Goal: Information Seeking & Learning: Learn about a topic

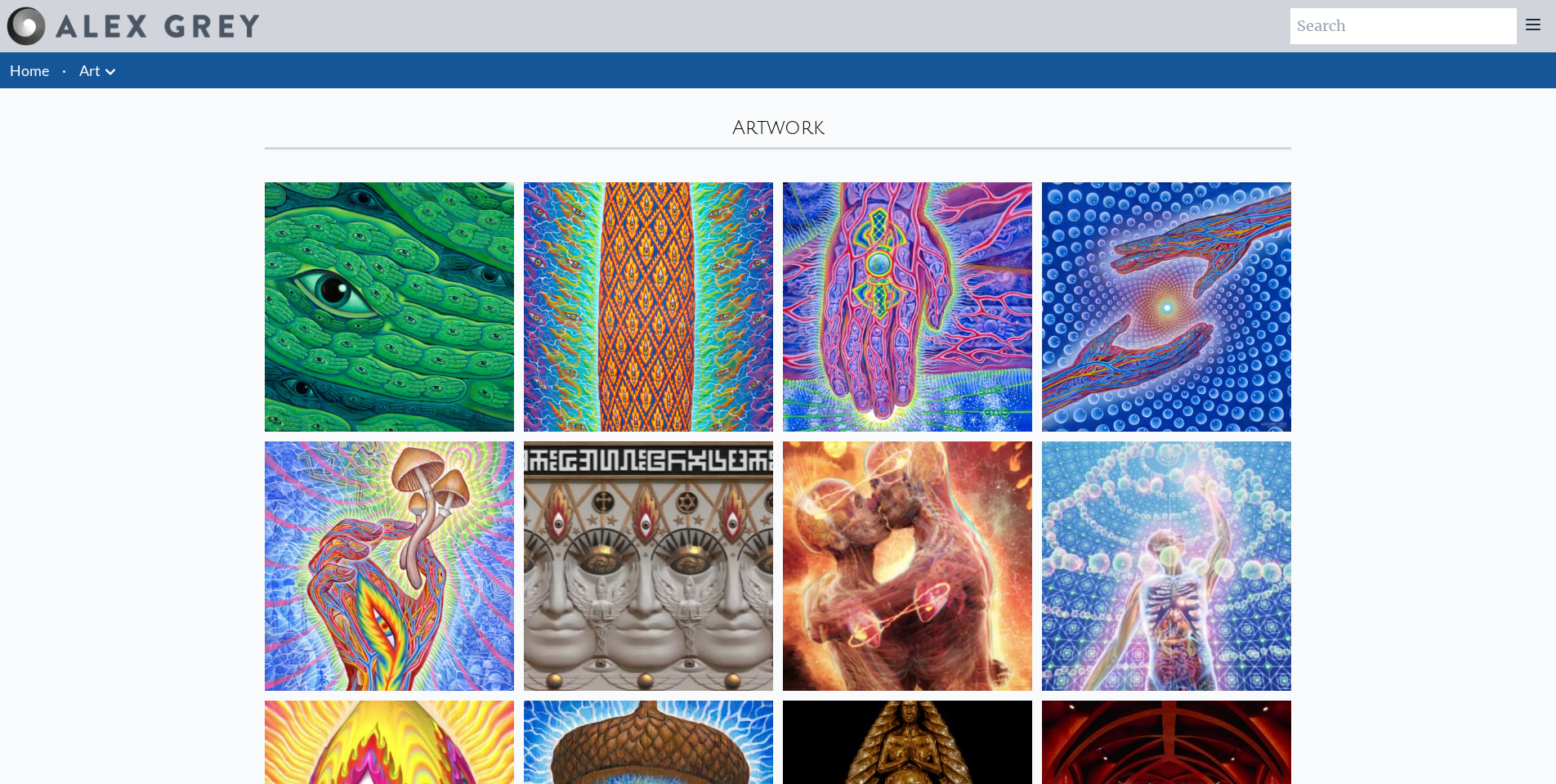
click at [606, 302] on img at bounding box center [648, 306] width 250 height 250
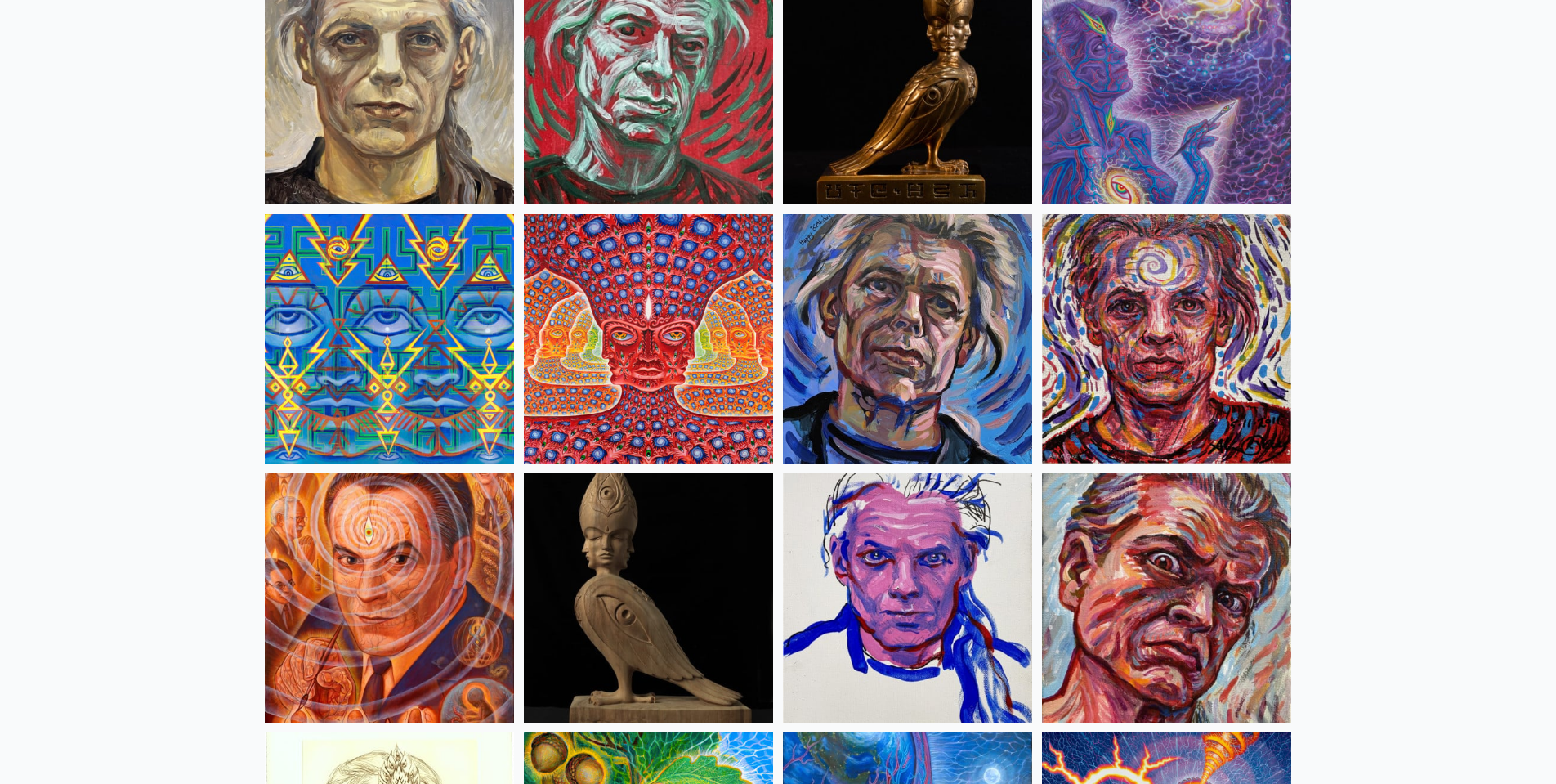
scroll to position [4182, 0]
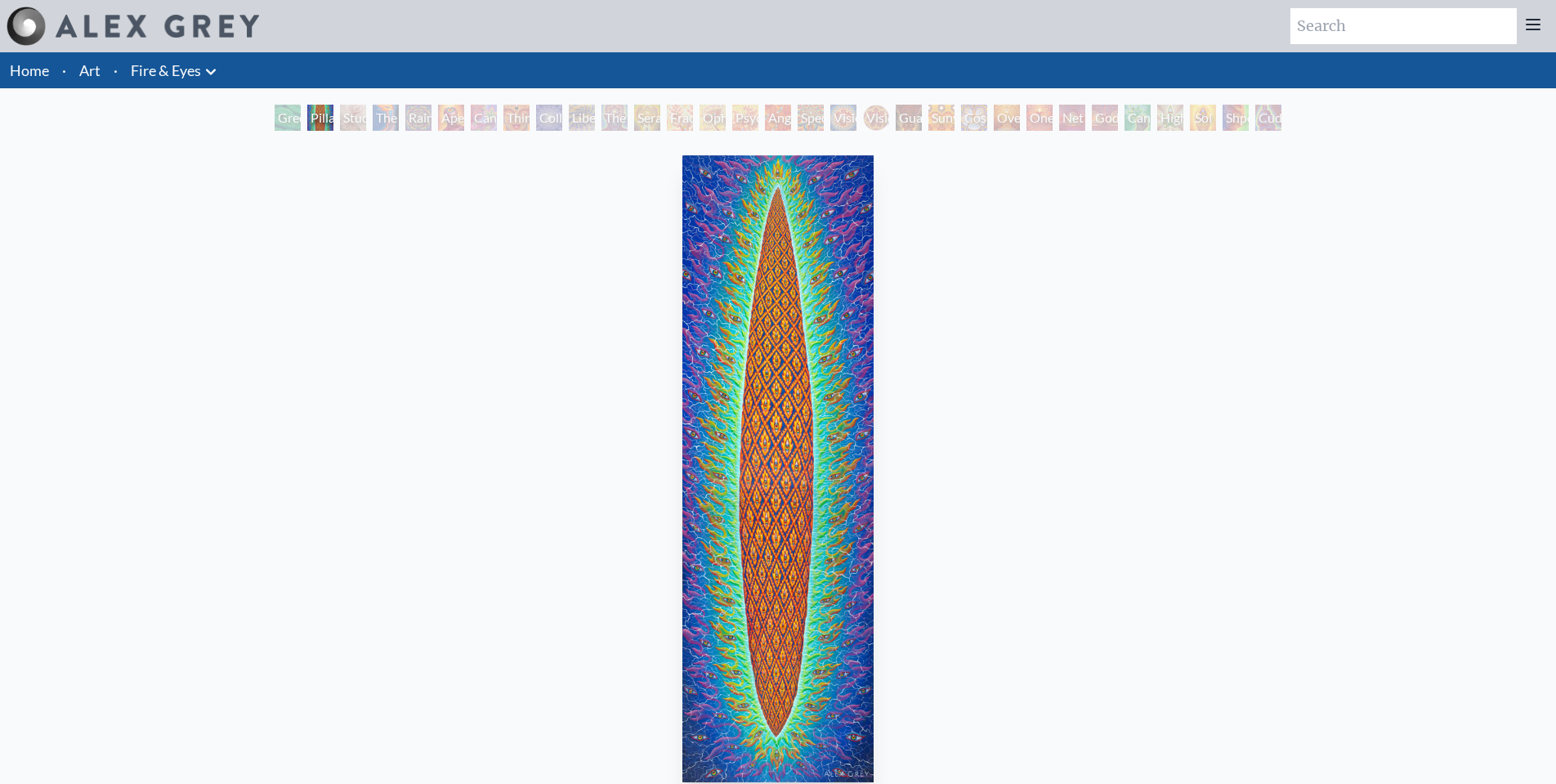
click at [784, 327] on img "2 / 31" at bounding box center [778, 468] width 191 height 626
click at [340, 114] on div "Study for the Great Turn" at bounding box center [352, 117] width 26 height 26
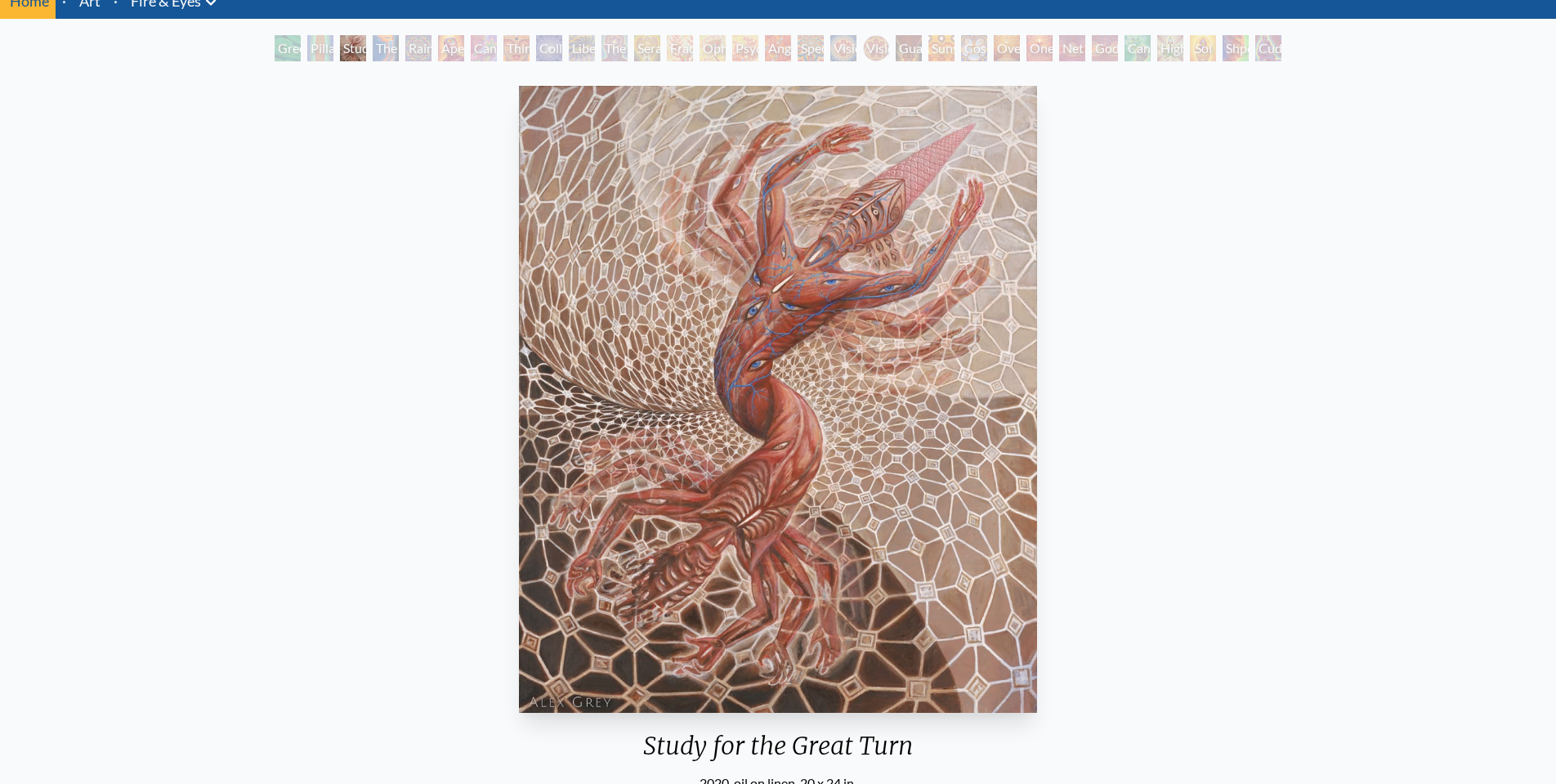
scroll to position [69, 0]
